Goal: Find contact information: Find contact information

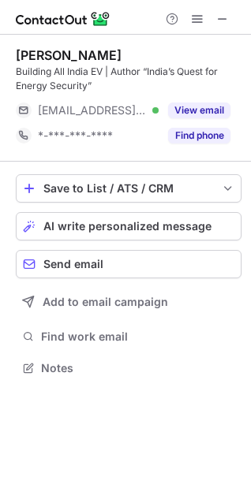
scroll to position [356, 251]
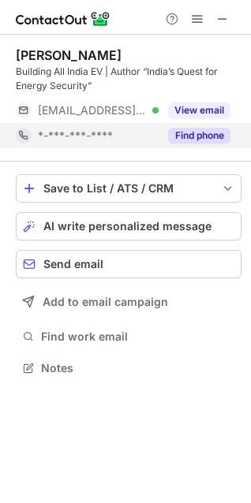
click at [208, 133] on button "Find phone" at bounding box center [199, 136] width 62 height 16
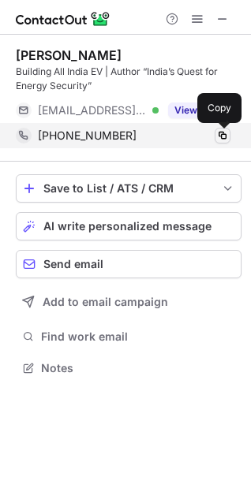
click at [218, 132] on span at bounding box center [222, 135] width 13 height 13
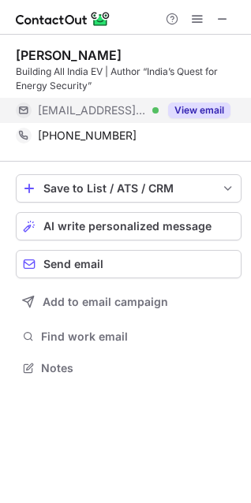
click at [192, 101] on div "View email" at bounding box center [194, 110] width 72 height 25
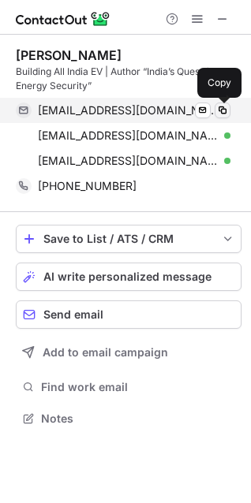
click at [225, 115] on span at bounding box center [222, 110] width 13 height 13
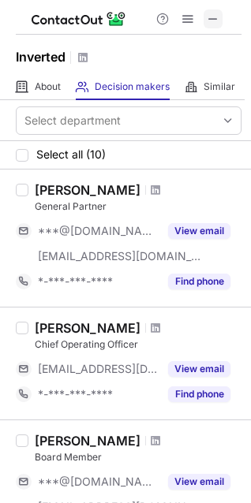
click at [213, 21] on span at bounding box center [212, 19] width 13 height 13
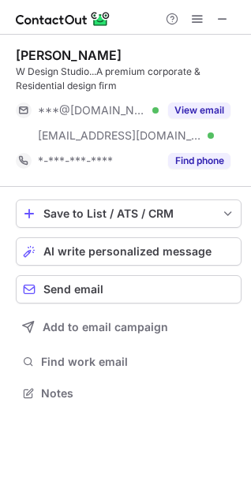
scroll to position [381, 251]
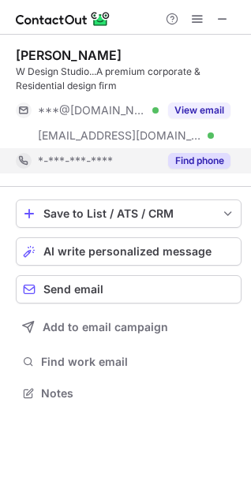
click at [199, 161] on button "Find phone" at bounding box center [199, 161] width 62 height 16
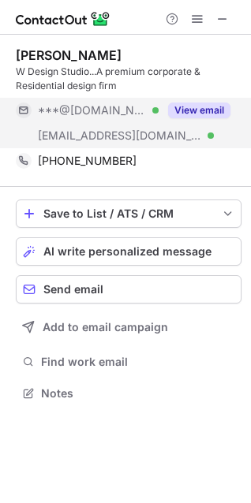
click at [199, 101] on div "View email" at bounding box center [194, 110] width 72 height 25
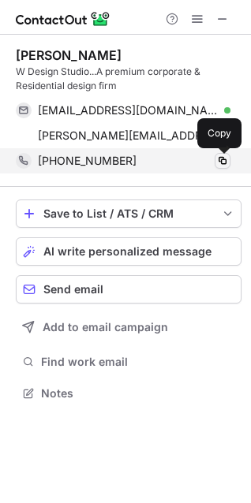
click at [226, 158] on span at bounding box center [222, 160] width 13 height 13
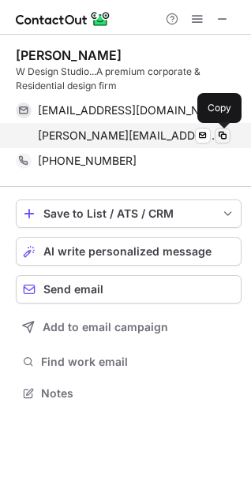
click at [219, 136] on span at bounding box center [222, 135] width 13 height 13
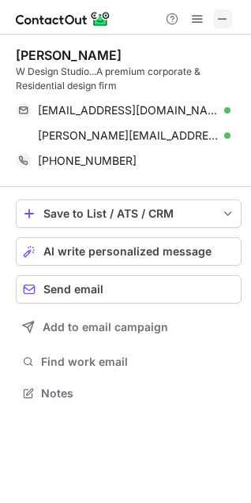
click at [225, 13] on span at bounding box center [222, 19] width 13 height 13
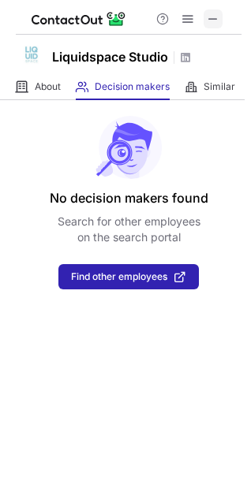
click at [221, 13] on button at bounding box center [212, 18] width 19 height 19
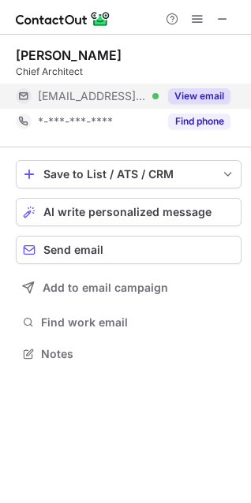
scroll to position [7, 7]
click at [200, 98] on button "View email" at bounding box center [199, 96] width 62 height 16
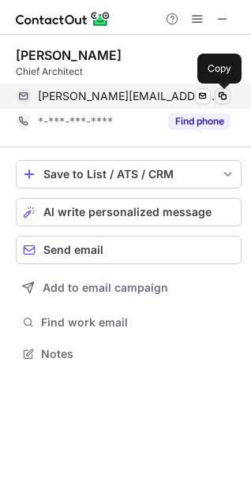
click at [226, 97] on span at bounding box center [222, 96] width 13 height 13
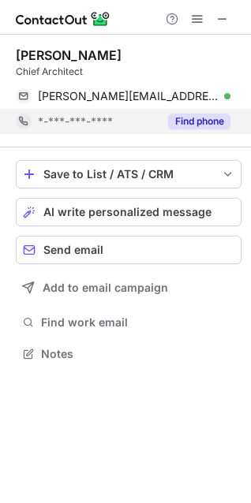
click at [194, 122] on button "Find phone" at bounding box center [199, 121] width 62 height 16
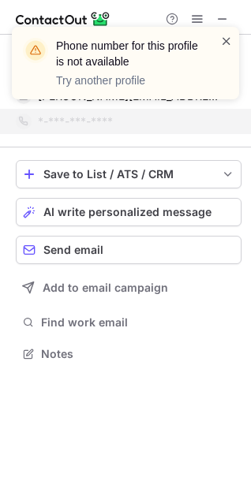
click at [227, 43] on span at bounding box center [226, 41] width 13 height 16
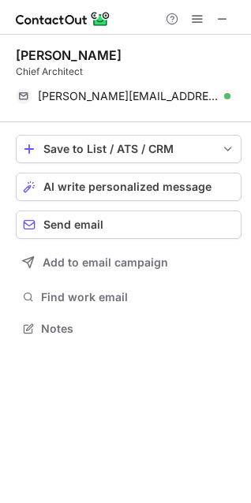
scroll to position [317, 251]
click at [223, 14] on span at bounding box center [222, 19] width 13 height 13
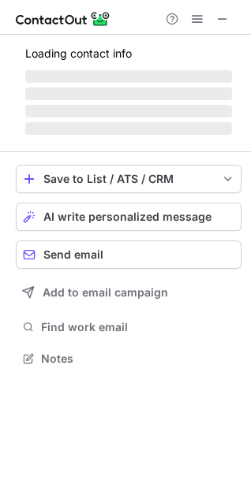
scroll to position [7, 7]
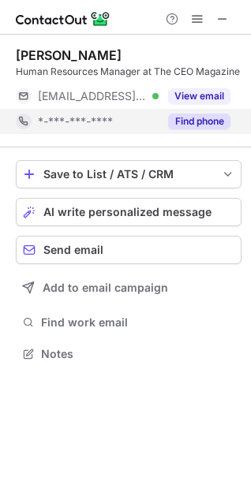
click at [210, 123] on button "Find phone" at bounding box center [199, 121] width 62 height 16
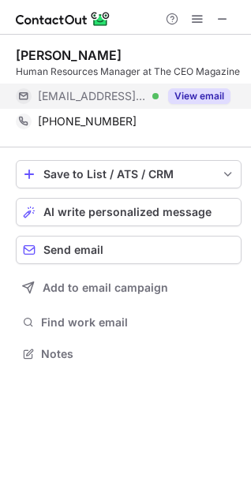
click at [206, 90] on button "View email" at bounding box center [199, 96] width 62 height 16
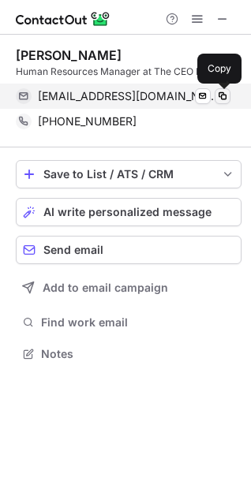
click at [225, 91] on span at bounding box center [222, 96] width 13 height 13
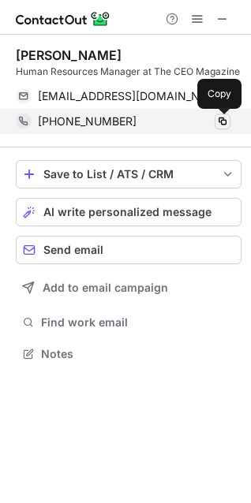
click at [218, 123] on span at bounding box center [222, 121] width 13 height 13
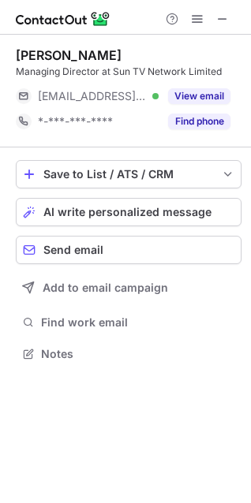
scroll to position [7, 7]
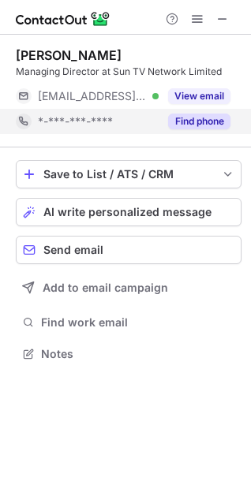
click at [203, 120] on button "Find phone" at bounding box center [199, 121] width 62 height 16
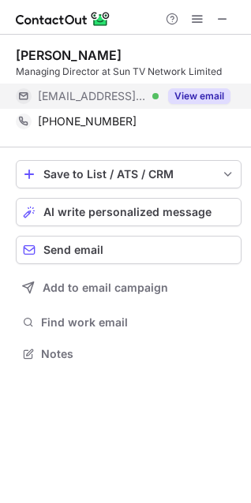
click at [202, 94] on button "View email" at bounding box center [199, 96] width 62 height 16
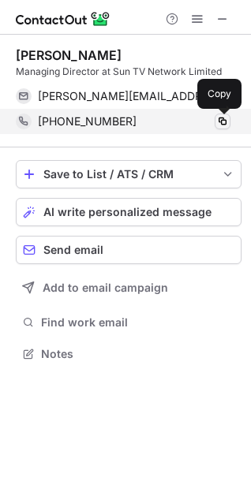
click at [223, 117] on span at bounding box center [222, 121] width 13 height 13
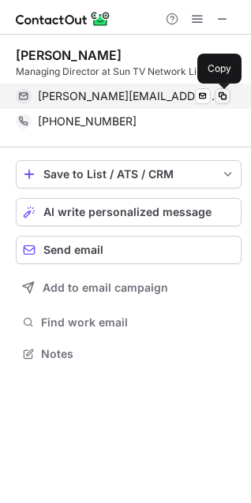
click at [228, 102] on span at bounding box center [222, 96] width 13 height 13
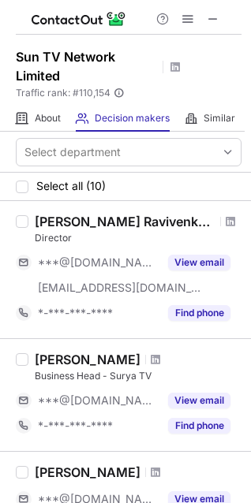
click at [212, 21] on span at bounding box center [212, 19] width 13 height 13
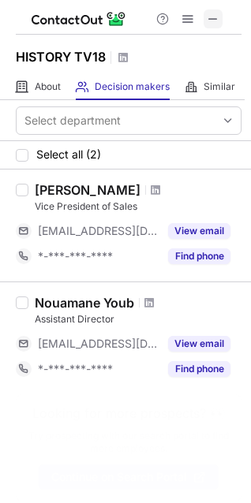
click at [213, 23] on span at bounding box center [212, 19] width 13 height 13
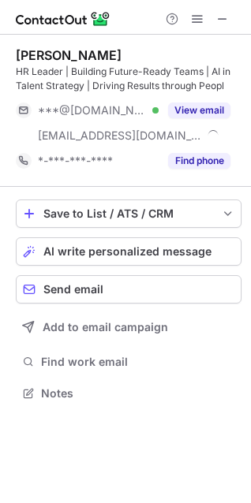
scroll to position [381, 251]
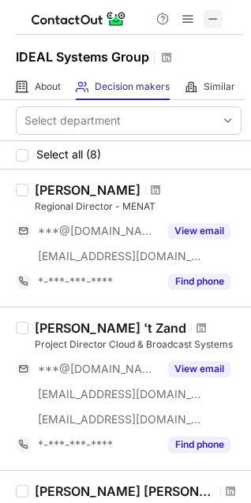
click at [213, 16] on span at bounding box center [212, 19] width 13 height 13
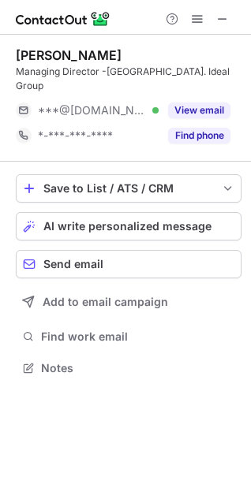
scroll to position [7, 7]
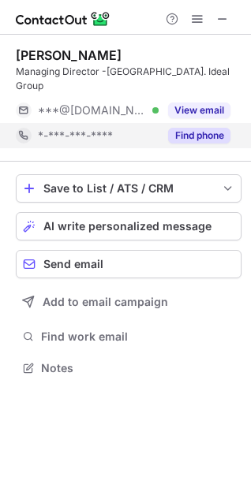
click at [197, 128] on button "Find phone" at bounding box center [199, 136] width 62 height 16
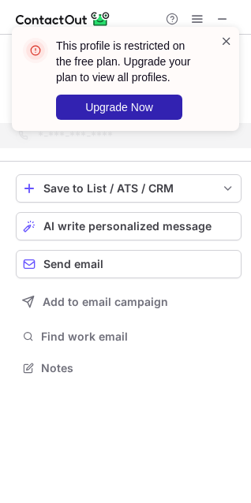
click at [225, 43] on span at bounding box center [226, 41] width 13 height 16
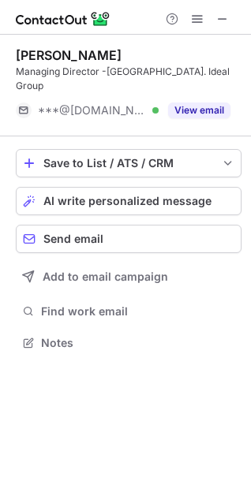
scroll to position [317, 251]
click at [228, 14] on span at bounding box center [222, 19] width 13 height 13
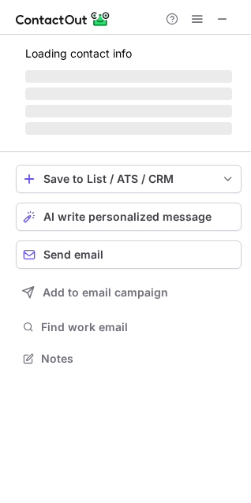
scroll to position [7, 7]
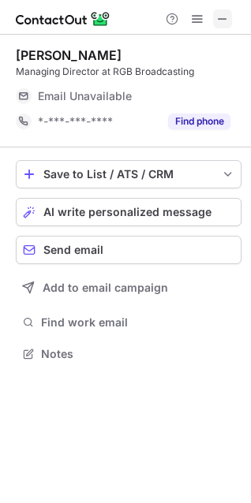
click at [226, 22] on span at bounding box center [222, 19] width 13 height 13
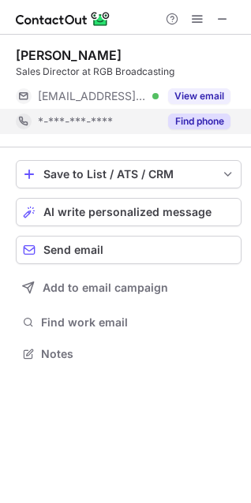
click at [196, 120] on button "Find phone" at bounding box center [199, 121] width 62 height 16
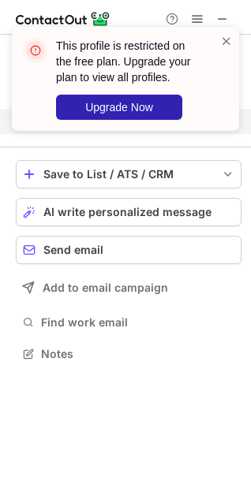
scroll to position [317, 251]
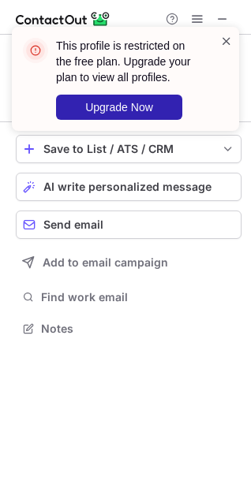
click at [223, 39] on span at bounding box center [226, 41] width 13 height 16
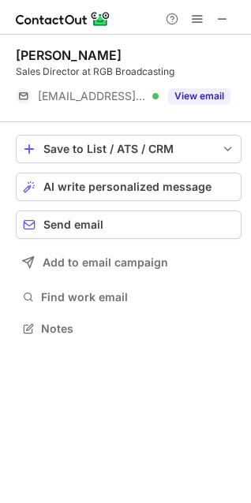
click at [221, 22] on div "This profile is restricted on the free plan. Upgrade your plan to view all prof…" at bounding box center [125, 27] width 252 height 32
click at [221, 22] on span at bounding box center [222, 19] width 13 height 13
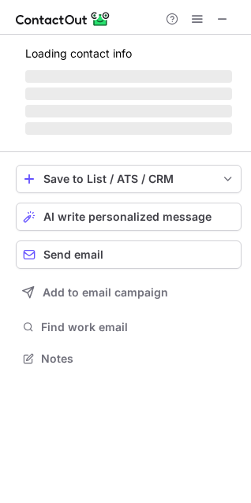
scroll to position [353, 251]
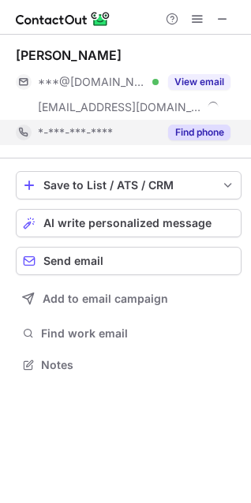
click at [197, 129] on button "Find phone" at bounding box center [199, 132] width 62 height 16
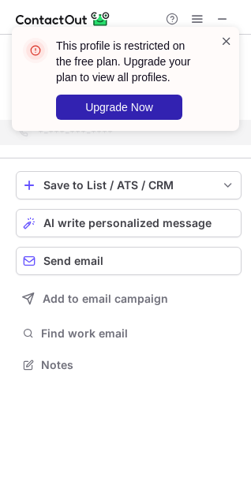
click at [226, 47] on span at bounding box center [226, 41] width 13 height 16
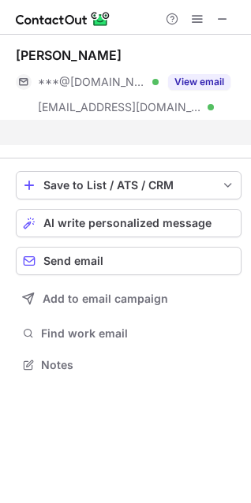
scroll to position [328, 251]
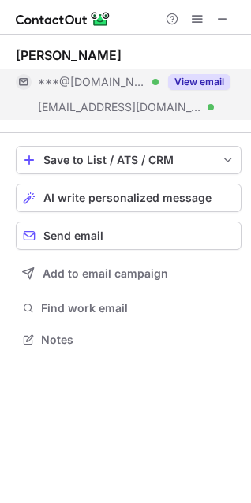
click at [217, 71] on div "View email" at bounding box center [194, 81] width 72 height 25
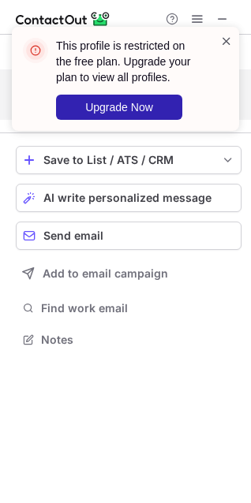
click at [228, 38] on span at bounding box center [226, 41] width 13 height 16
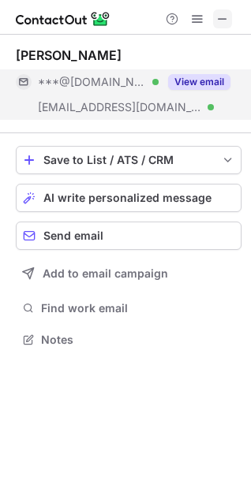
click at [213, 20] on button at bounding box center [222, 18] width 19 height 19
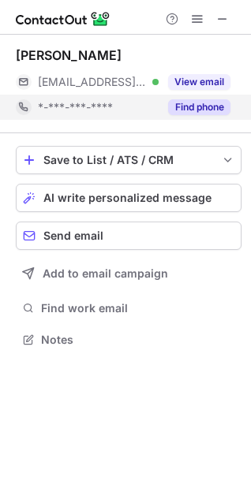
click at [202, 111] on button "Find phone" at bounding box center [199, 107] width 62 height 16
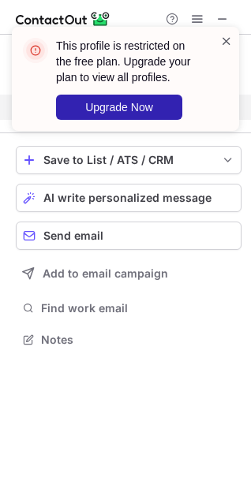
click at [225, 42] on span at bounding box center [226, 41] width 13 height 16
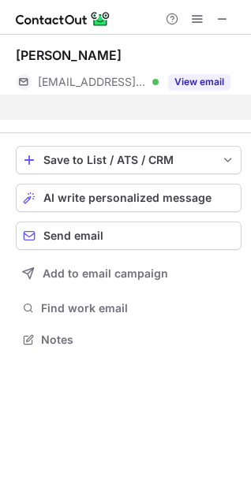
scroll to position [303, 251]
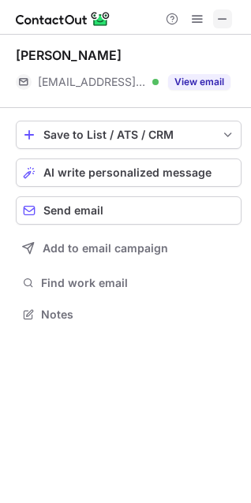
click at [221, 19] on span at bounding box center [222, 19] width 13 height 13
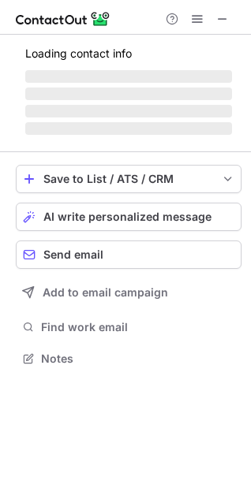
scroll to position [328, 251]
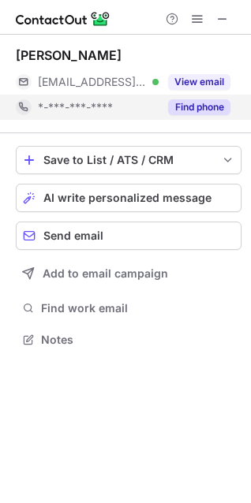
click at [192, 104] on button "Find phone" at bounding box center [199, 107] width 62 height 16
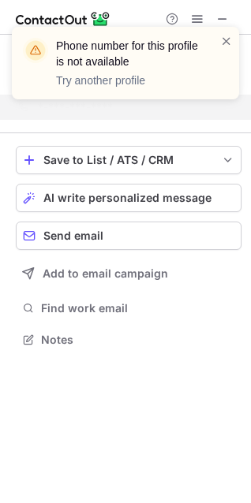
scroll to position [303, 251]
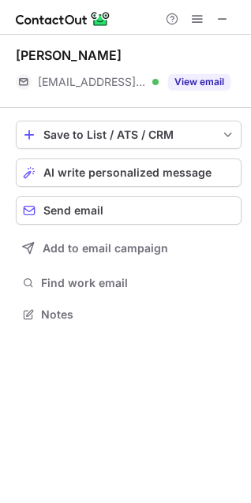
click at [221, 23] on span at bounding box center [222, 19] width 13 height 13
